Goal: Task Accomplishment & Management: Manage account settings

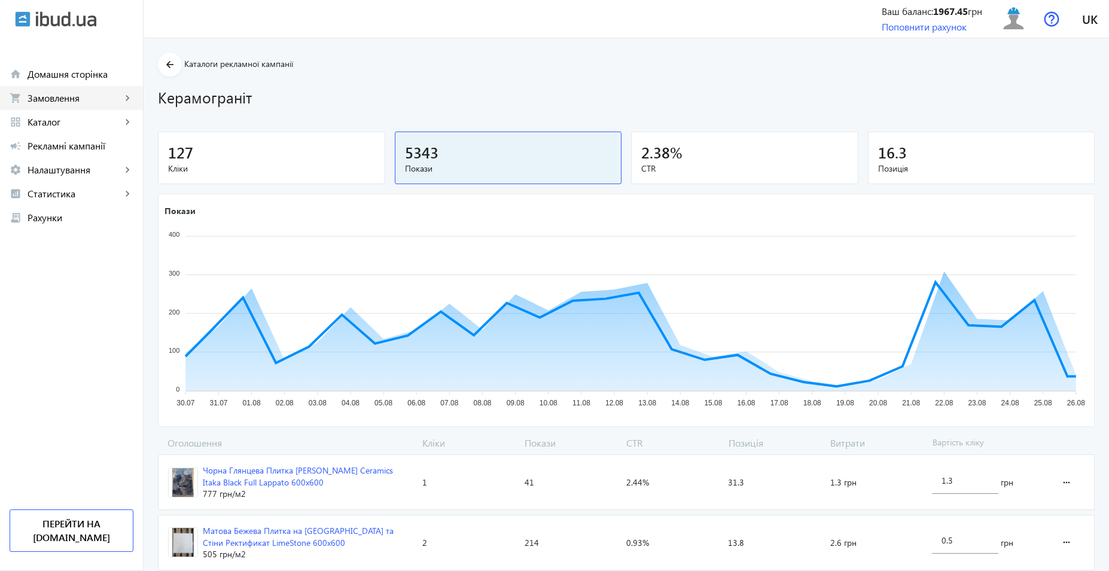
click at [78, 100] on span "Замовлення" at bounding box center [75, 98] width 94 height 12
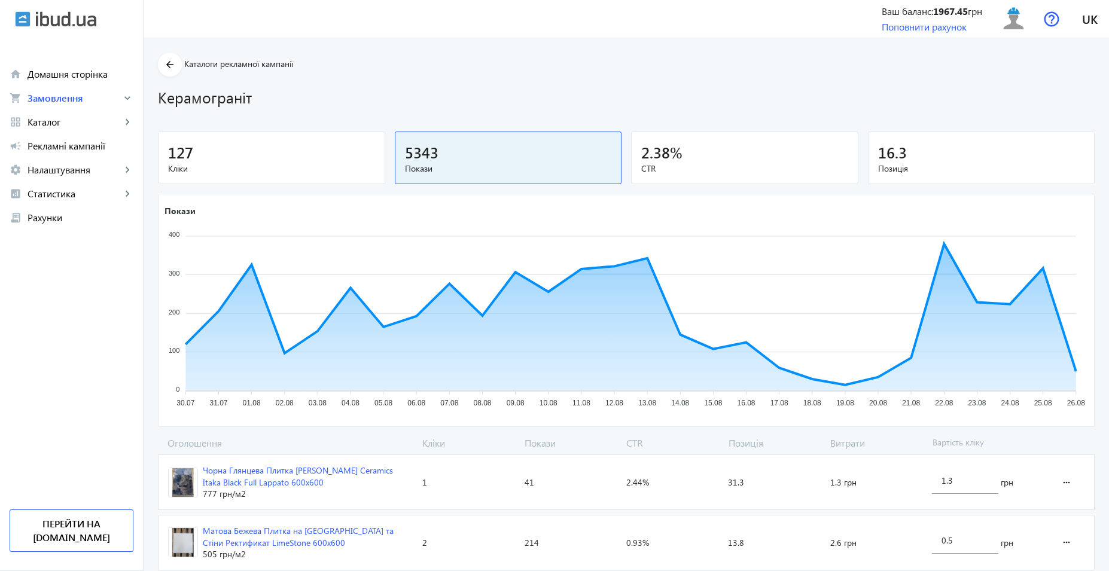
click at [0, 0] on span "Онлайн-замовлення" at bounding box center [0, 0] width 0 height 0
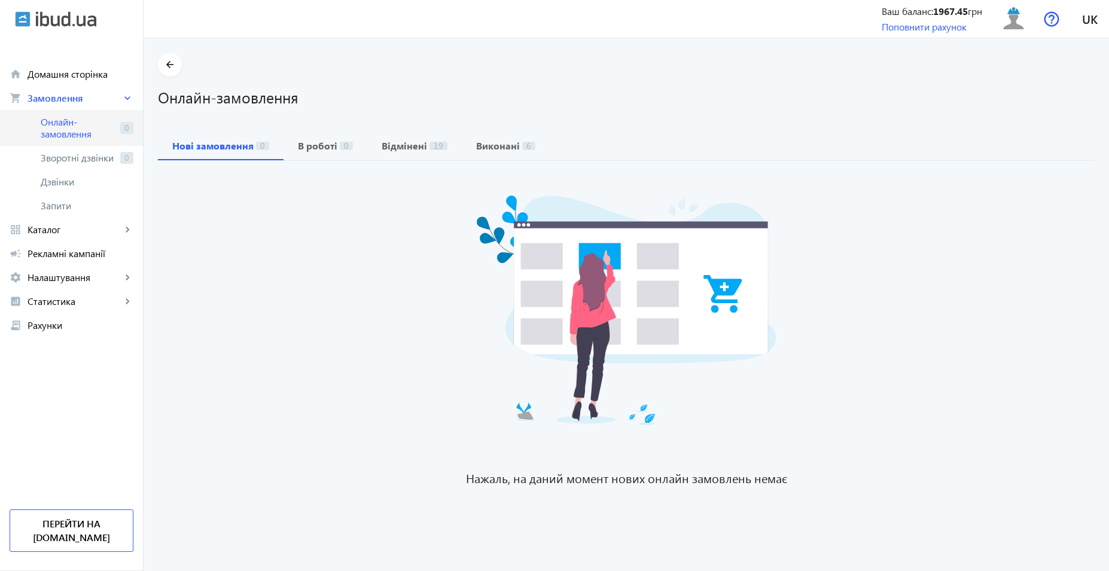
click at [52, 124] on span "Онлайн-замовлення" at bounding box center [78, 128] width 75 height 24
click at [63, 250] on span "Рекламні кампанії" at bounding box center [81, 254] width 106 height 12
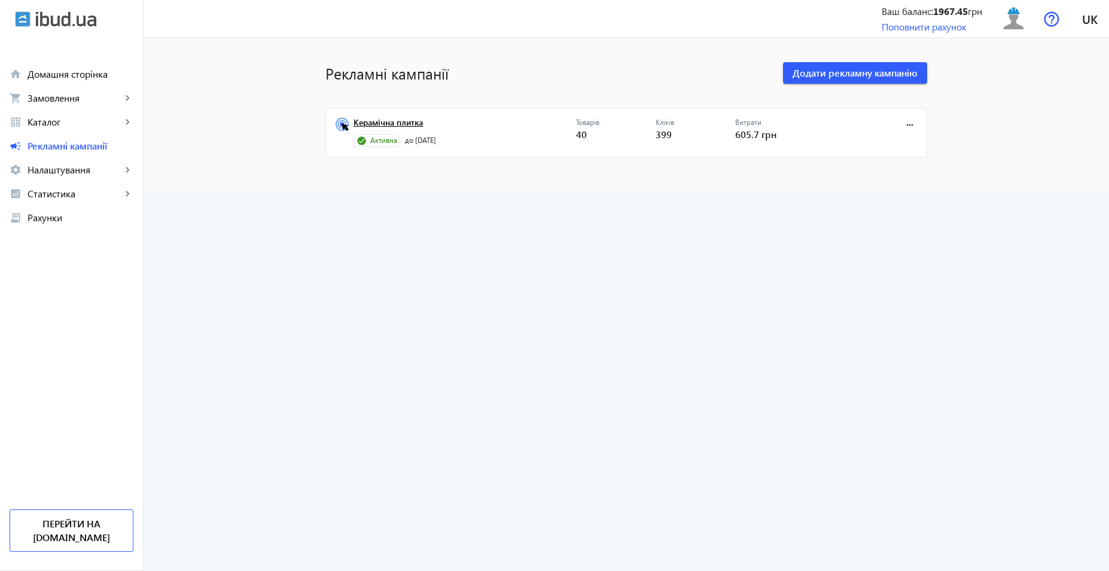
click at [380, 124] on link "Керамічна плитка" at bounding box center [465, 126] width 223 height 17
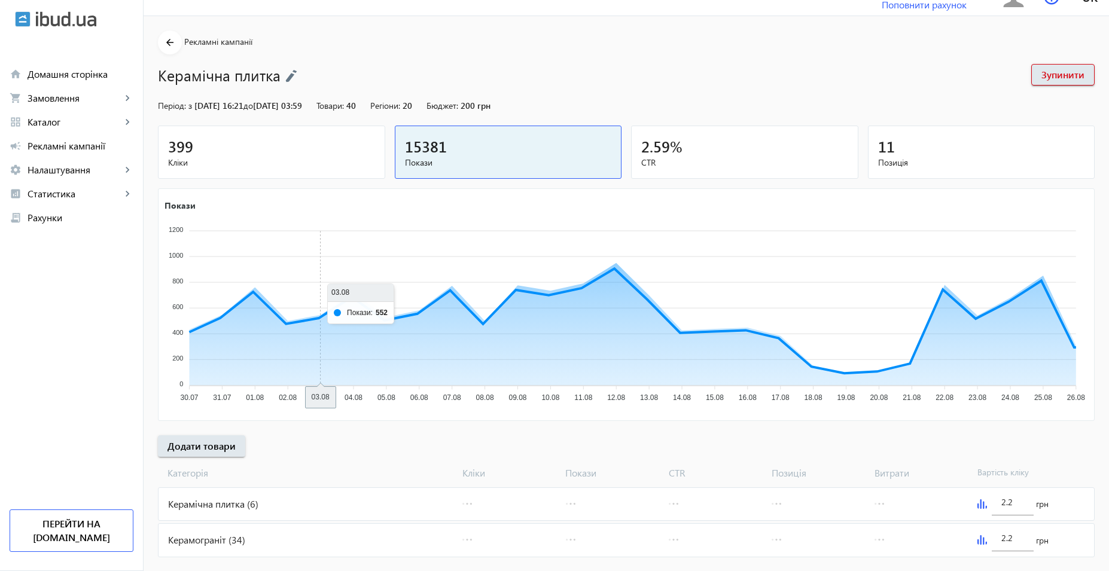
scroll to position [44, 0]
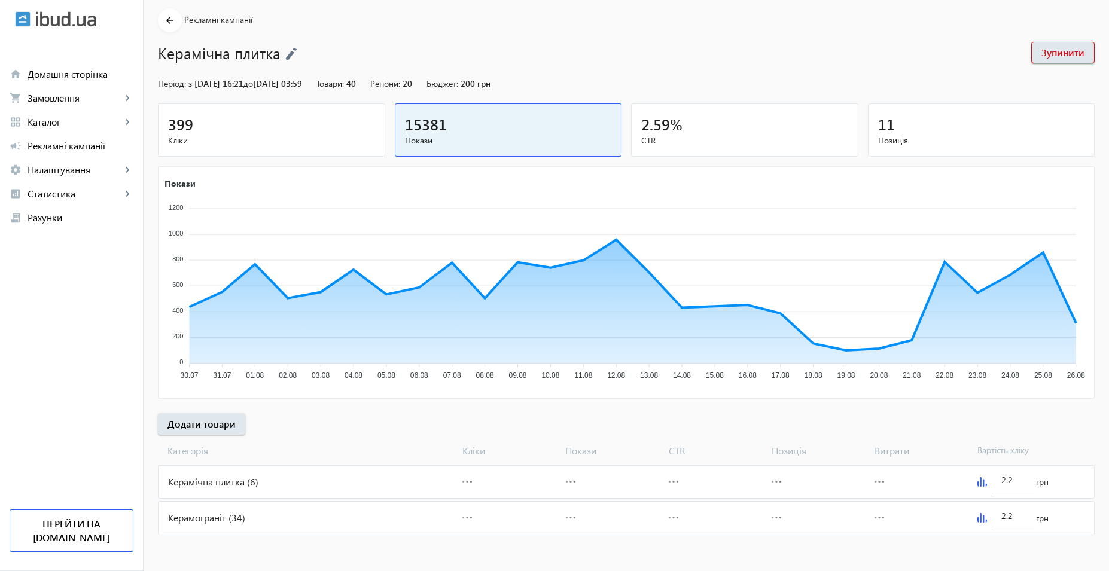
click at [255, 509] on div "Керамограніт (34)" at bounding box center [308, 518] width 299 height 32
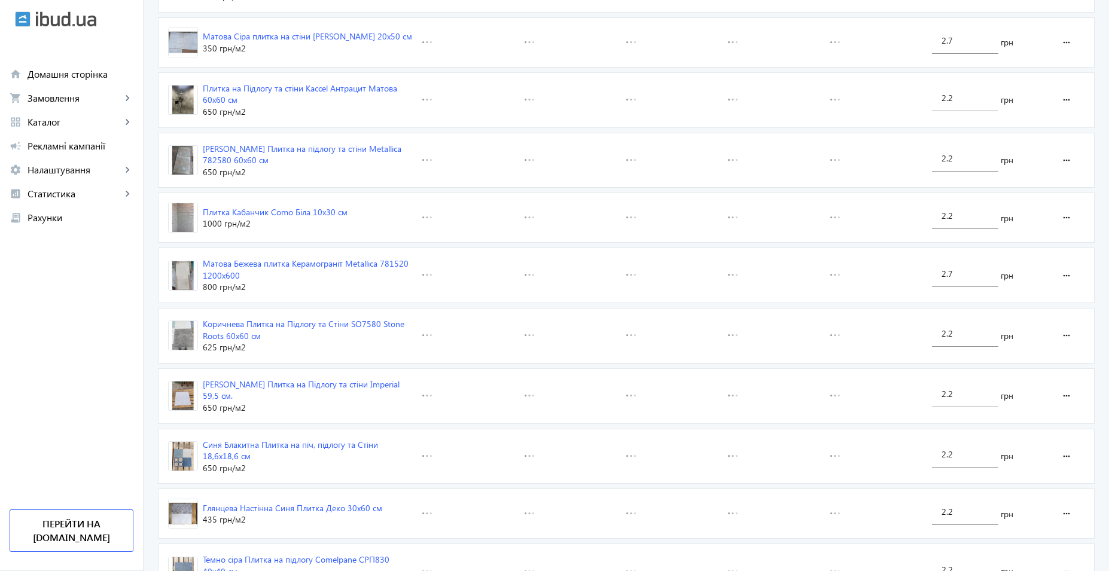
scroll to position [1719, 0]
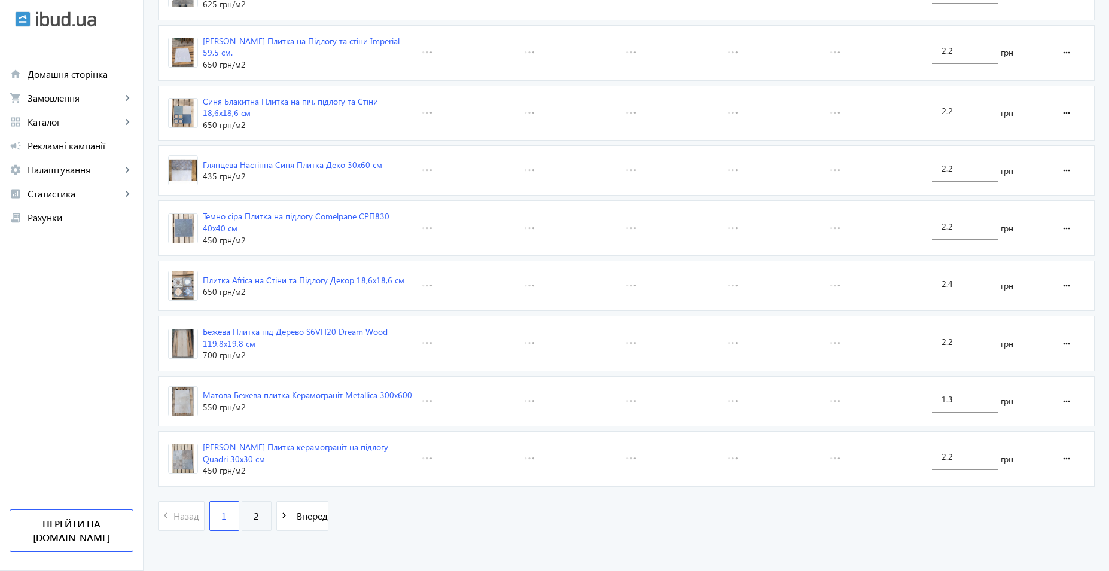
click at [254, 510] on span "2" at bounding box center [256, 516] width 5 height 13
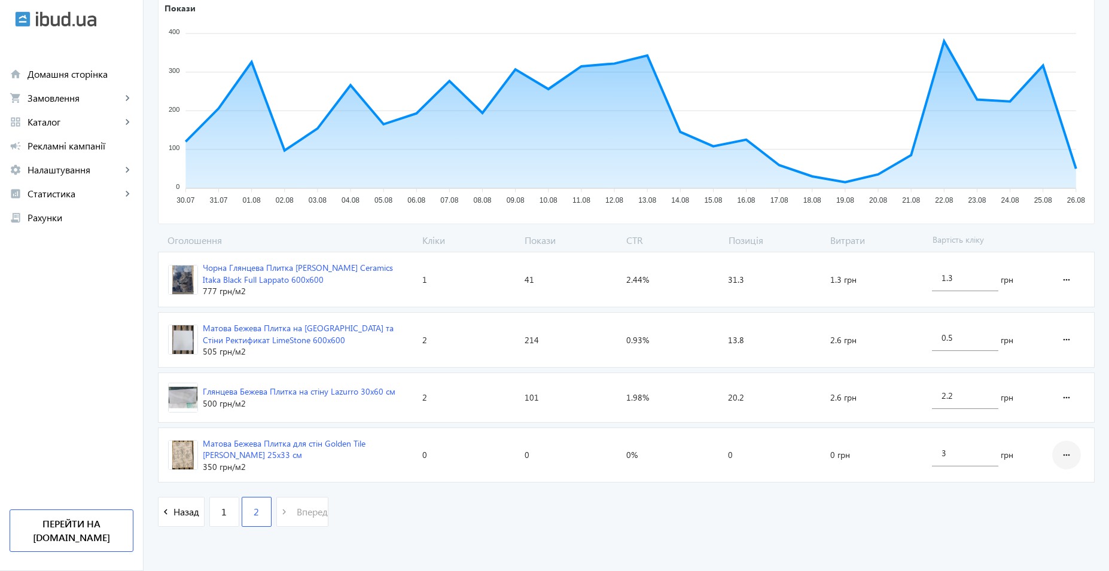
scroll to position [204, 0]
drag, startPoint x: 968, startPoint y: 449, endPoint x: 818, endPoint y: 449, distance: 150.7
click at [818, 449] on section "Матова Бежева Плитка для стін Golden Tile [PERSON_NAME] 25х33 см 350 грн /м2 Кл…" at bounding box center [626, 454] width 937 height 56
type input "7"
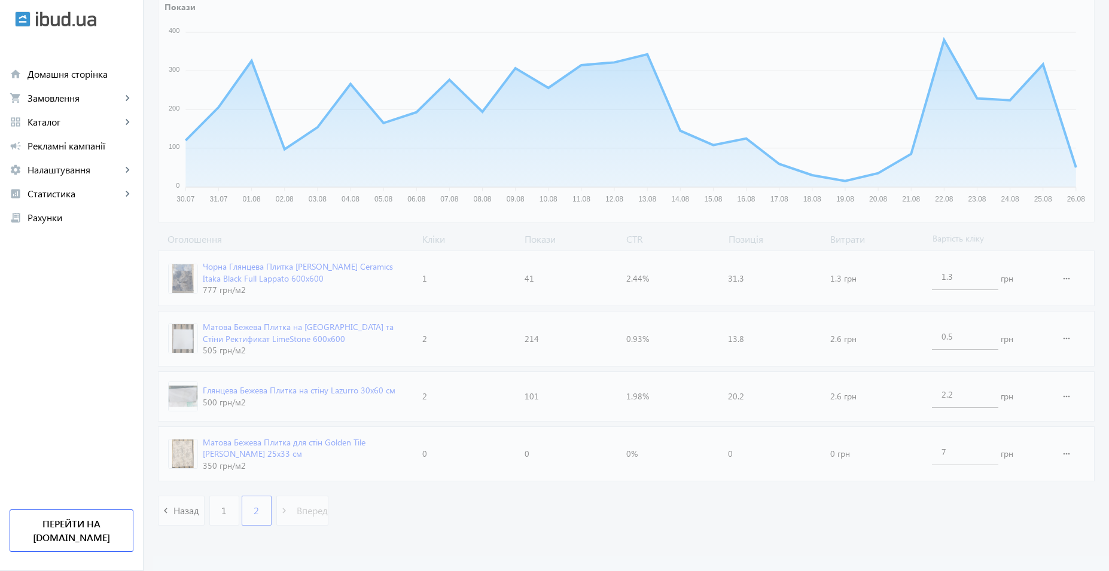
click at [790, 525] on loading-spinner "Оголошення Кліки Покази CTR Позиція Витрати Вартість кліку Чорна Глянцева Плитк…" at bounding box center [626, 386] width 937 height 306
